Goal: Task Accomplishment & Management: Manage account settings

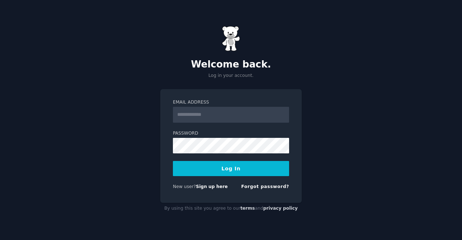
click at [266, 116] on input "Email Address" at bounding box center [231, 115] width 116 height 16
click at [245, 115] on input "**********" at bounding box center [231, 115] width 116 height 16
type input "**********"
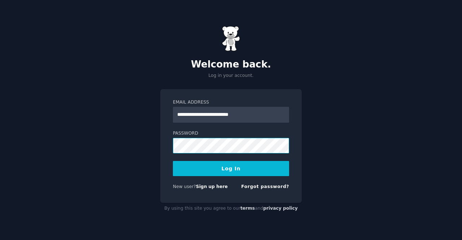
click at [173, 161] on button "Log In" at bounding box center [231, 168] width 116 height 15
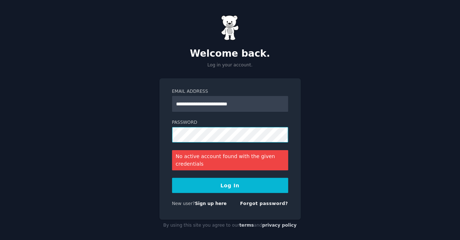
click at [172, 178] on button "Log In" at bounding box center [230, 185] width 116 height 15
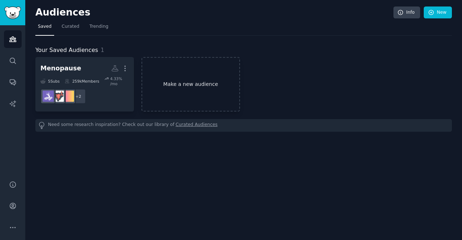
click at [177, 79] on link "Make a new audience" at bounding box center [191, 84] width 99 height 55
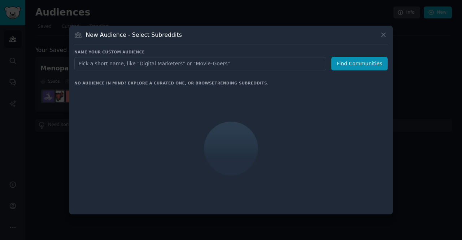
click at [175, 63] on input "text" at bounding box center [200, 63] width 252 height 13
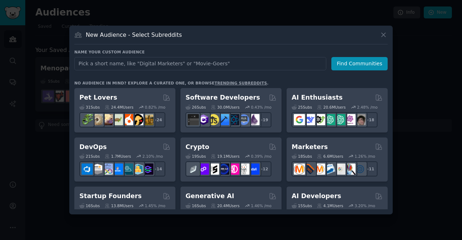
type input "P"
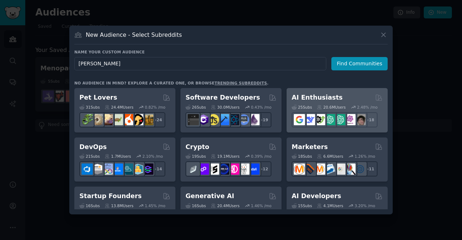
type input "Phu Quoc"
click at [347, 94] on div "AI Enthusiasts" at bounding box center [337, 97] width 91 height 9
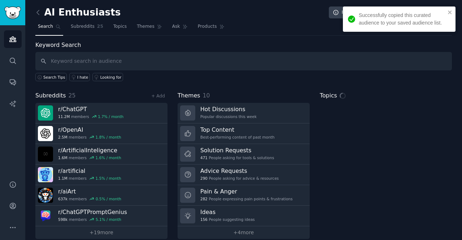
click at [190, 63] on input "text" at bounding box center [243, 61] width 417 height 18
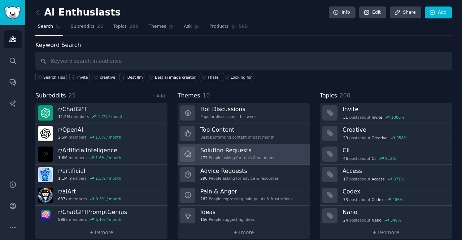
click at [260, 147] on h3 "Solution Requests" at bounding box center [237, 151] width 74 height 8
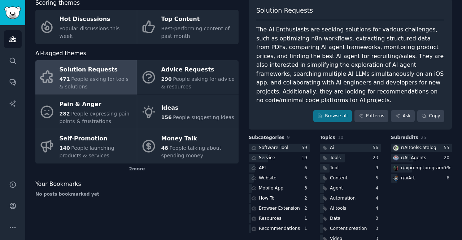
scroll to position [47, 0]
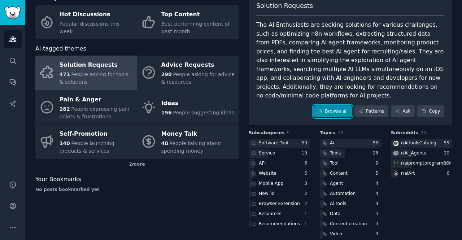
click at [349, 105] on link "Browse all" at bounding box center [332, 111] width 39 height 12
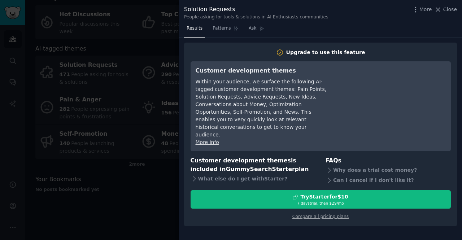
click at [165, 199] on div at bounding box center [231, 120] width 462 height 240
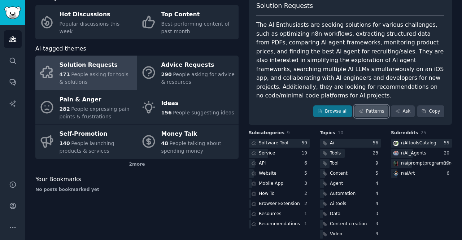
click at [362, 109] on icon at bounding box center [360, 111] width 5 height 5
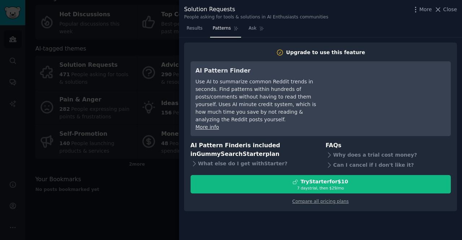
click at [165, 196] on div at bounding box center [231, 120] width 462 height 240
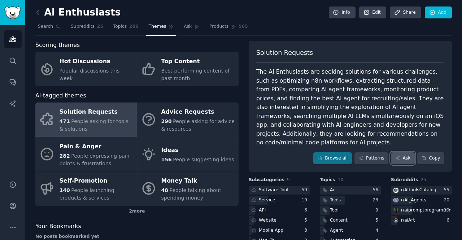
click at [410, 152] on link "Ask" at bounding box center [403, 158] width 24 height 12
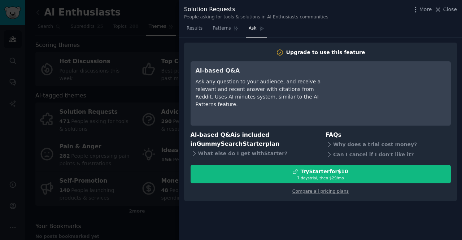
click at [128, 170] on div at bounding box center [231, 120] width 462 height 240
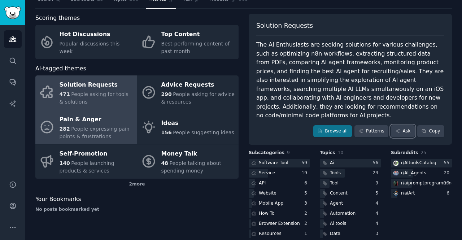
scroll to position [47, 0]
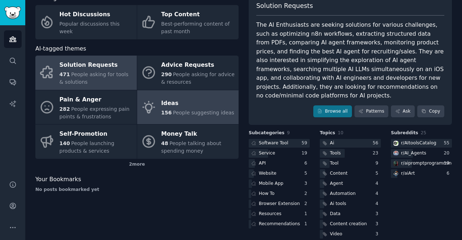
click at [205, 113] on span "People suggesting ideas" at bounding box center [203, 113] width 61 height 6
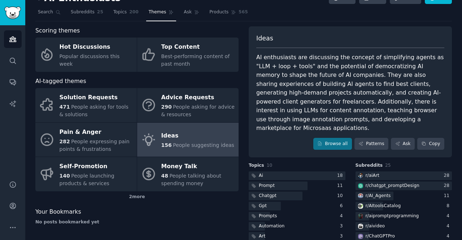
scroll to position [47, 0]
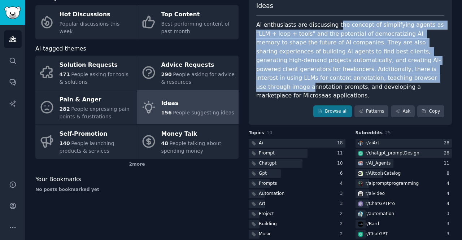
drag, startPoint x: 331, startPoint y: 28, endPoint x: 351, endPoint y: 73, distance: 49.8
click at [351, 73] on div "AI enthusiasts are discussing the concept of simplifying agents as "LLM + loop …" at bounding box center [350, 61] width 188 height 80
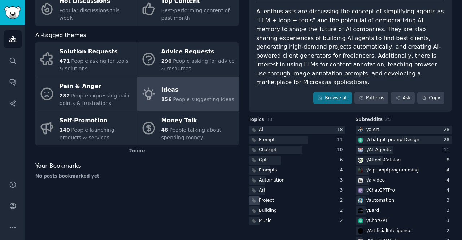
scroll to position [67, 0]
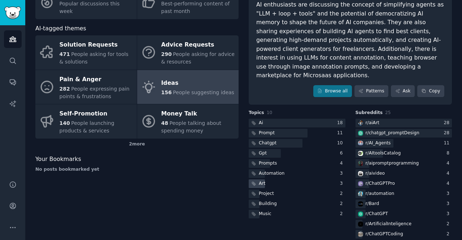
click at [271, 179] on div "Art" at bounding box center [297, 183] width 97 height 9
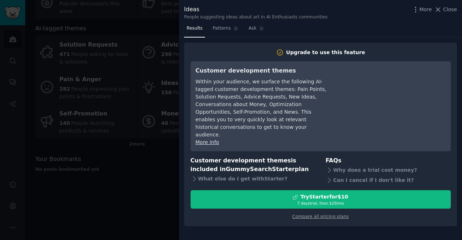
click at [156, 164] on div at bounding box center [231, 120] width 462 height 240
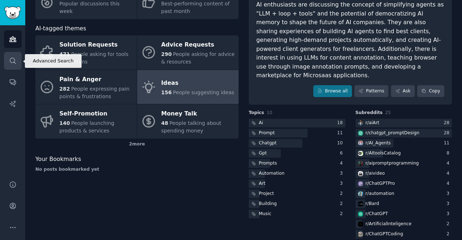
click at [16, 58] on icon "Sidebar" at bounding box center [13, 61] width 8 height 8
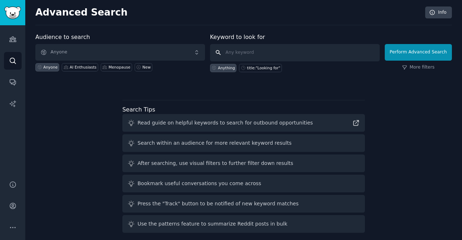
click at [235, 52] on input "text" at bounding box center [295, 52] width 170 height 17
type input "couple"
click button "Perform Advanced Search" at bounding box center [418, 52] width 67 height 17
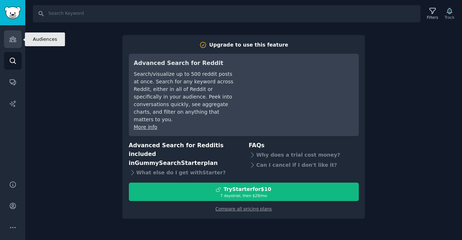
click at [4, 39] on link "Audiences" at bounding box center [13, 39] width 18 height 18
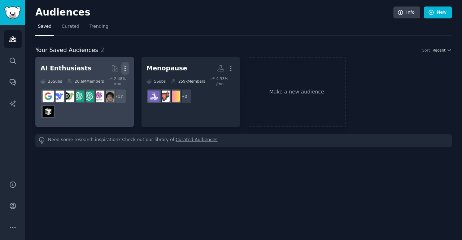
click at [126, 68] on icon "button" at bounding box center [125, 69] width 8 height 8
click at [105, 83] on p "Delete" at bounding box center [105, 84] width 17 height 8
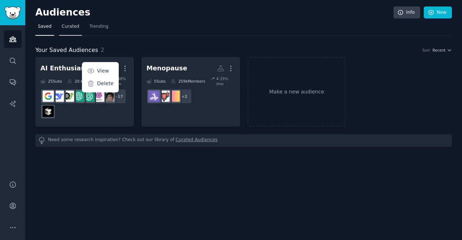
click at [61, 30] on link "Curated" at bounding box center [70, 28] width 23 height 15
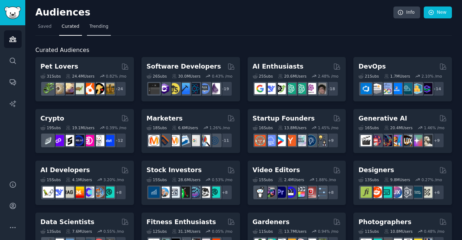
click at [92, 25] on span "Trending" at bounding box center [99, 26] width 19 height 6
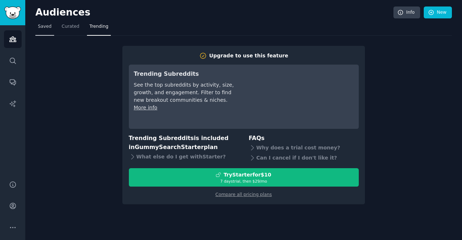
click at [36, 29] on link "Saved" at bounding box center [44, 28] width 19 height 15
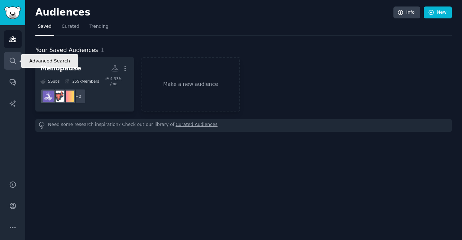
click at [10, 60] on icon "Sidebar" at bounding box center [13, 61] width 6 height 6
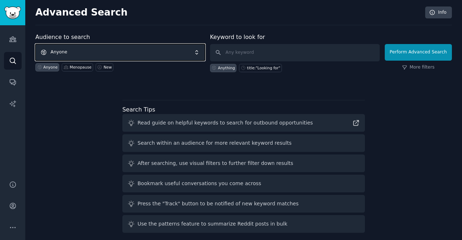
click at [174, 49] on span "Anyone" at bounding box center [120, 52] width 170 height 17
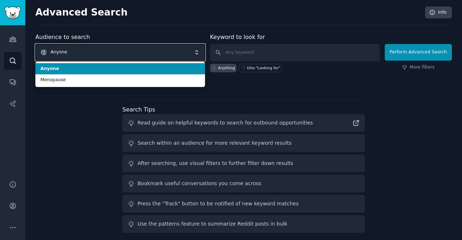
click at [157, 55] on span "Anyone" at bounding box center [120, 52] width 170 height 17
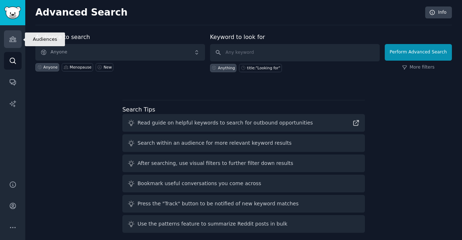
click at [14, 42] on icon "Sidebar" at bounding box center [12, 39] width 6 height 5
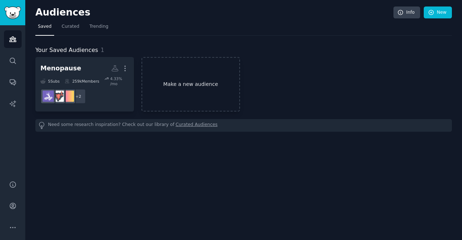
click at [178, 84] on link "Make a new audience" at bounding box center [191, 84] width 99 height 55
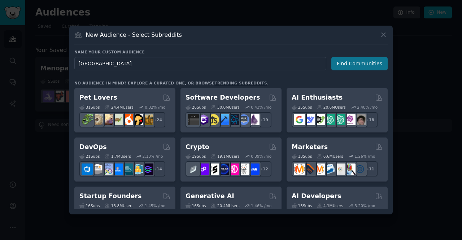
type input "Vietnam"
click at [382, 63] on button "Find Communities" at bounding box center [359, 63] width 56 height 13
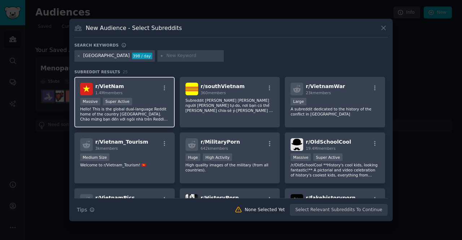
click at [137, 110] on p "Hello! This is the global dual-language Reddit home of the country Vietnam. Chà…" at bounding box center [124, 113] width 89 height 15
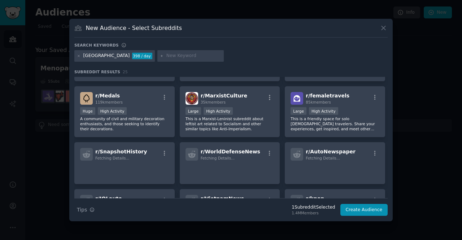
scroll to position [327, 0]
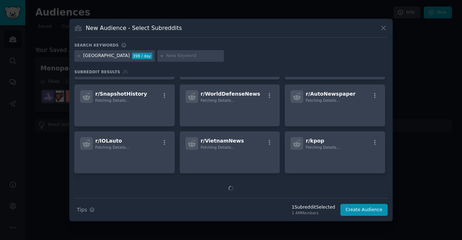
click at [157, 56] on div at bounding box center [190, 56] width 66 height 12
click at [166, 56] on input "text" at bounding box center [193, 56] width 55 height 6
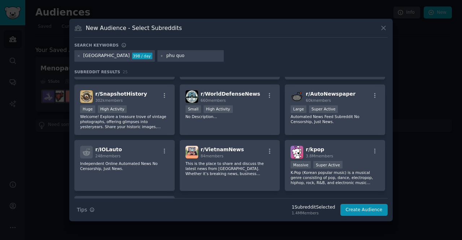
type input "phu quoc"
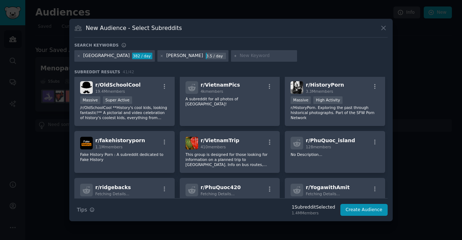
scroll to position [108, 0]
click at [362, 209] on button "Create Audience" at bounding box center [364, 210] width 48 height 12
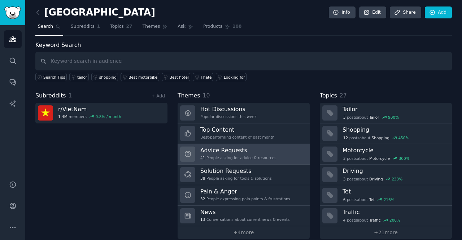
click at [274, 157] on link "Advice Requests 41 People asking for advice & resources" at bounding box center [244, 154] width 132 height 21
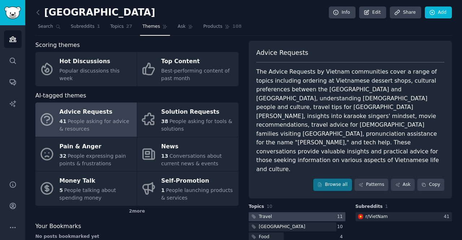
click at [278, 212] on div at bounding box center [297, 216] width 97 height 9
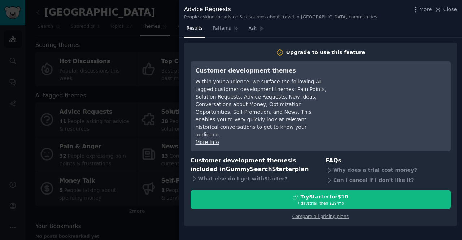
click at [144, 211] on div at bounding box center [231, 120] width 462 height 240
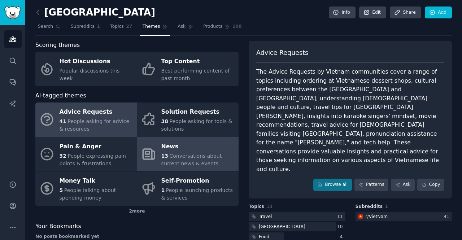
scroll to position [47, 0]
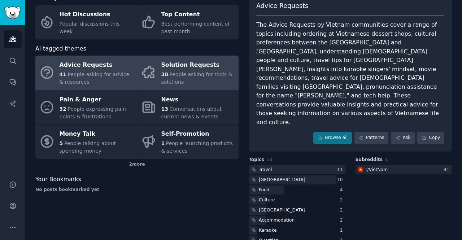
click at [170, 82] on span "People asking for tools & solutions" at bounding box center [196, 77] width 71 height 13
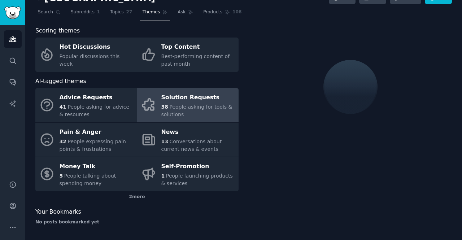
scroll to position [47, 0]
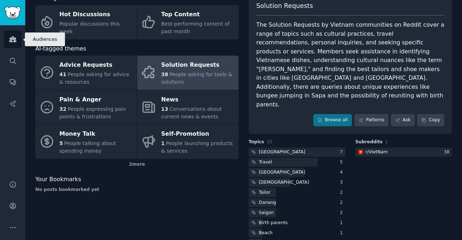
click at [9, 46] on link "Audiences" at bounding box center [13, 39] width 18 height 18
